Goal: Transaction & Acquisition: Purchase product/service

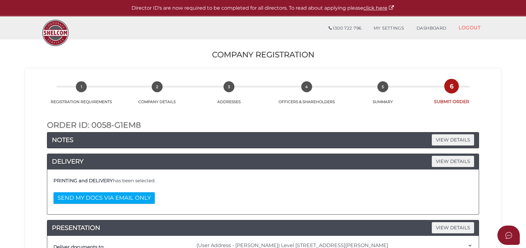
select select "0"
select select "Comb Binding"
select select "0"
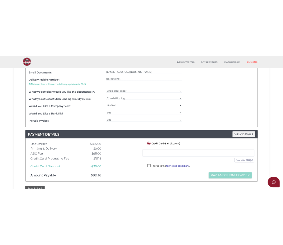
scroll to position [242, 0]
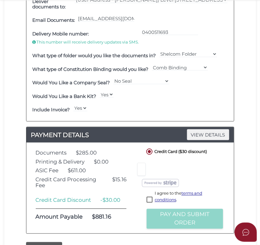
click at [139, 103] on div "Include Invoice? Yes No" at bounding box center [130, 110] width 198 height 14
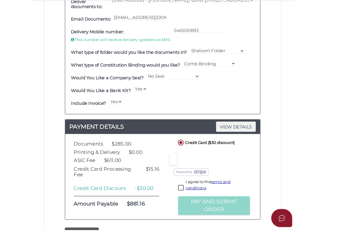
scroll to position [235, 0]
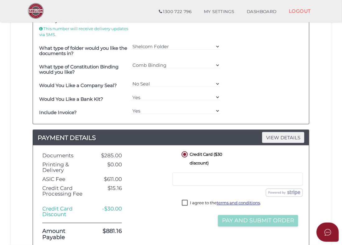
click at [186, 202] on label "I agree to the terms and conditions ." at bounding box center [221, 204] width 79 height 8
checkbox input "true"
click at [255, 219] on button "Pay and Submit Order" at bounding box center [258, 221] width 80 height 12
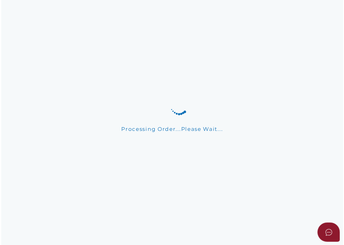
scroll to position [0, 0]
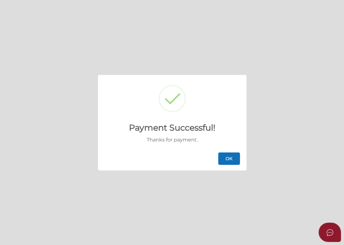
click at [224, 156] on button "OK" at bounding box center [229, 158] width 22 height 12
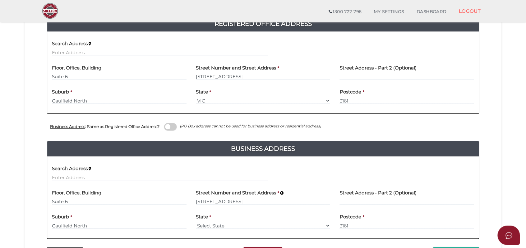
scroll to position [202, 0]
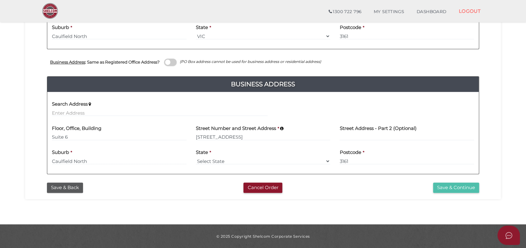
click at [470, 188] on button "Save & Continue" at bounding box center [456, 187] width 46 height 10
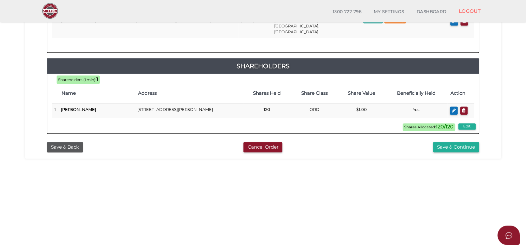
scroll to position [179, 0]
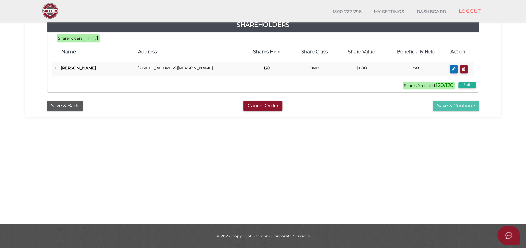
click at [461, 100] on button "Save & Continue" at bounding box center [456, 105] width 46 height 10
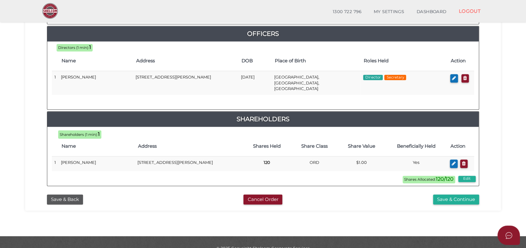
scroll to position [285, 0]
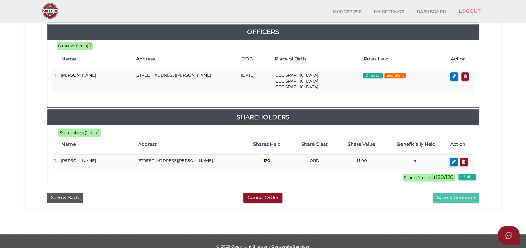
click at [457, 192] on button "Save & Continue" at bounding box center [456, 197] width 46 height 10
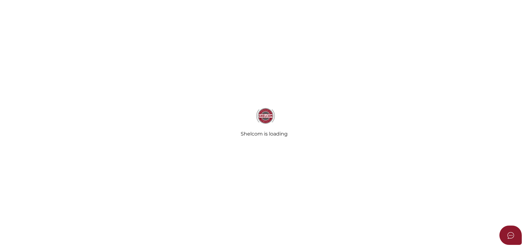
select select "Comb Binding"
select select "No"
radio input "true"
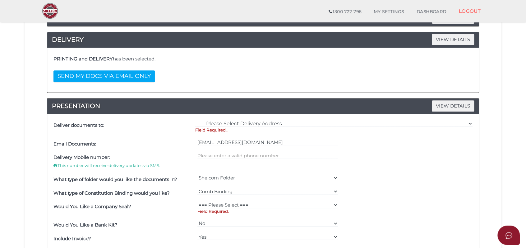
scroll to position [104, 0]
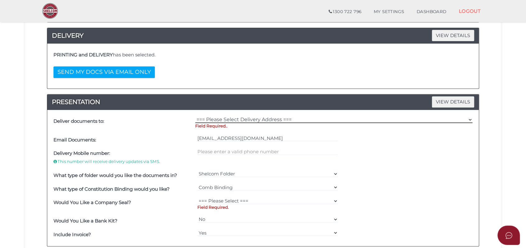
click at [230, 119] on select "=== Please Select Delivery Address === (User Address - Tess Woodall) Level 8 44…" at bounding box center [333, 119] width 277 height 7
select select "0"
click at [195, 116] on select "=== Please Select Delivery Address === (User Address - Tess Woodall) Level 8 44…" at bounding box center [333, 119] width 277 height 7
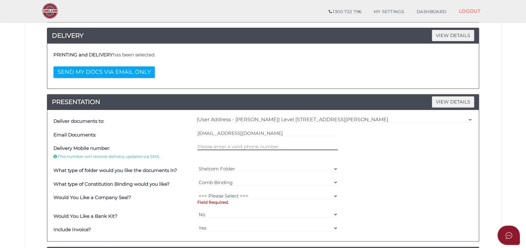
click at [221, 147] on input "text" at bounding box center [268, 146] width 141 height 7
type input "0400511693"
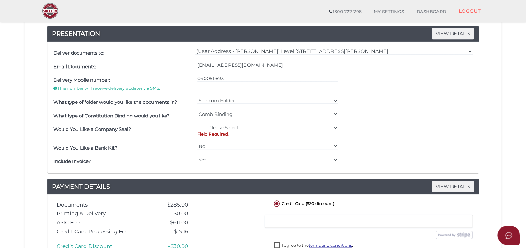
scroll to position [173, 0]
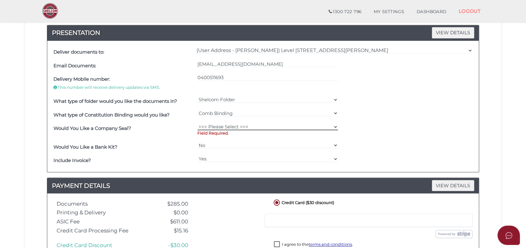
click at [222, 124] on select "=== Please Select === Fold Seal $50 No Seal" at bounding box center [268, 126] width 141 height 7
select select "0"
click at [198, 123] on select "=== Please Select === Fold Seal $50 No Seal" at bounding box center [268, 126] width 141 height 7
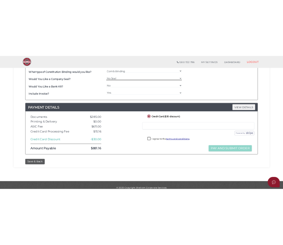
scroll to position [267, 0]
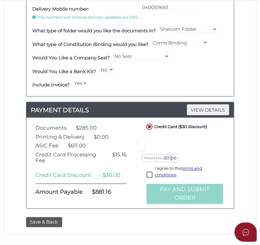
drag, startPoint x: 155, startPoint y: 130, endPoint x: 191, endPoint y: 126, distance: 36.9
click at [155, 137] on div "Credit or Debit Card Loading saved cards... Select a saved card" at bounding box center [160, 145] width 49 height 16
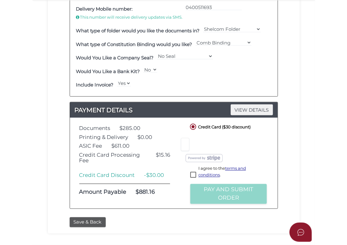
scroll to position [259, 0]
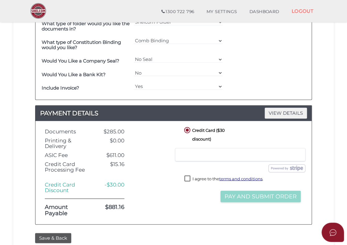
click at [188, 178] on label "I agree to the terms and conditions ." at bounding box center [223, 179] width 79 height 8
checkbox input "true"
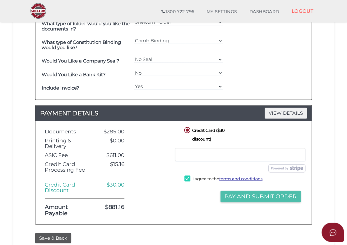
click at [252, 196] on button "Pay and Submit Order" at bounding box center [261, 197] width 80 height 12
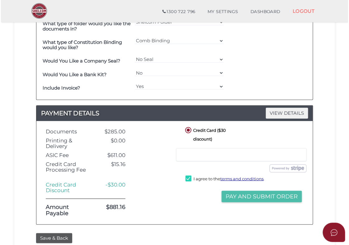
scroll to position [0, 0]
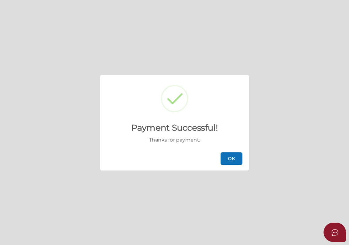
click at [234, 162] on button "OK" at bounding box center [232, 158] width 22 height 12
